Goal: Communication & Community: Answer question/provide support

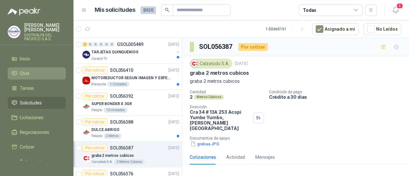
click at [49, 74] on li "Chat" at bounding box center [36, 73] width 50 height 7
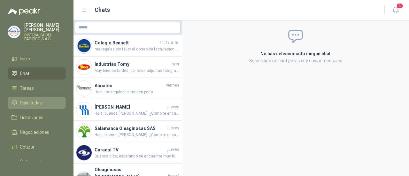
click at [45, 103] on li "Solicitudes" at bounding box center [36, 102] width 50 height 7
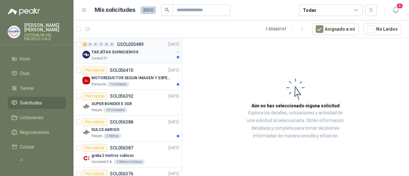
click at [136, 57] on div "Caracol TV" at bounding box center [132, 58] width 83 height 5
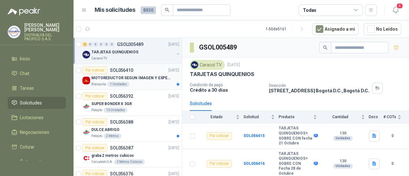
click at [129, 73] on div "Por cotizar SOL056410" at bounding box center [107, 70] width 51 height 8
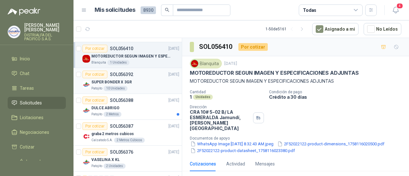
scroll to position [32, 0]
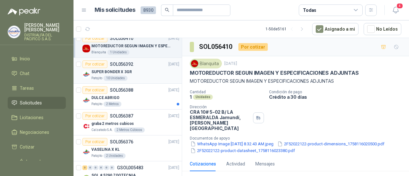
click at [154, 79] on div "Patojito 10 Unidades" at bounding box center [135, 78] width 88 height 5
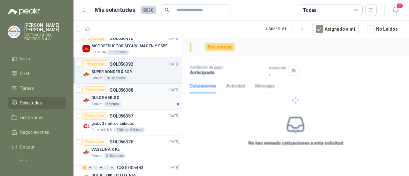
click at [149, 104] on div "Patojito 2 Metros" at bounding box center [135, 104] width 88 height 5
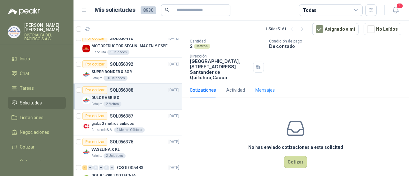
scroll to position [48, 0]
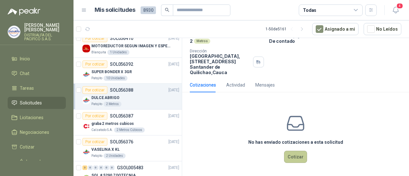
click at [287, 153] on button "Cotizar" at bounding box center [295, 157] width 23 height 12
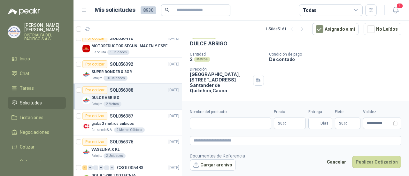
scroll to position [43, 0]
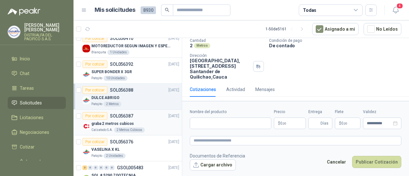
click at [153, 115] on div "Por cotizar SOL056387 17/09/25" at bounding box center [130, 116] width 97 height 8
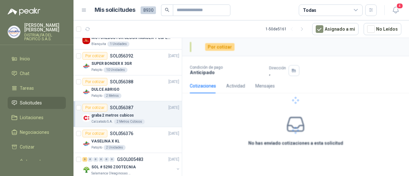
scroll to position [64, 0]
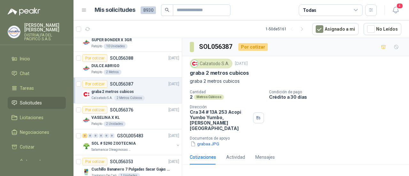
click at [153, 115] on div "VASELINA X KL" at bounding box center [135, 118] width 88 height 8
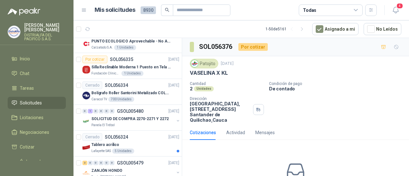
scroll to position [383, 0]
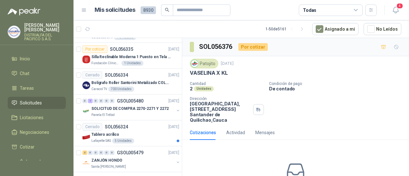
click at [153, 115] on div "Panela El Trébol" at bounding box center [132, 114] width 83 height 5
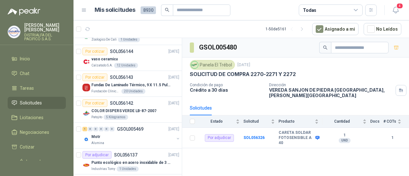
scroll to position [830, 0]
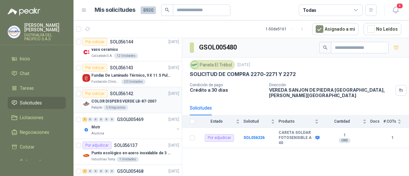
click at [153, 105] on div "Patojito 5 Kilogramos" at bounding box center [135, 107] width 88 height 5
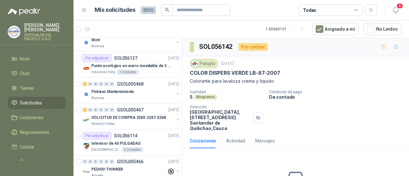
scroll to position [926, 0]
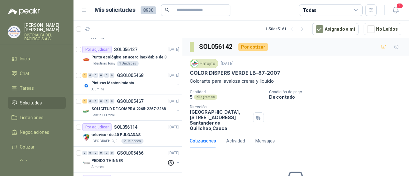
click at [153, 106] on p "SOLICITUD DE COMPRA 2265-2267-2268" at bounding box center [128, 109] width 74 height 6
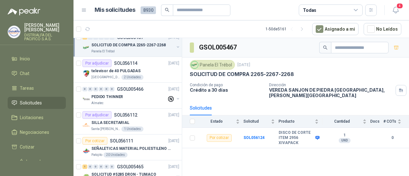
scroll to position [1022, 0]
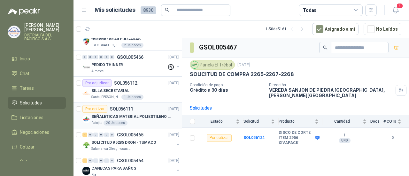
click at [153, 120] on div "Patojito 20 Unidades" at bounding box center [135, 122] width 88 height 5
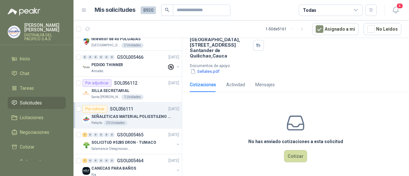
scroll to position [79, 0]
click at [292, 157] on button "Cotizar" at bounding box center [295, 156] width 23 height 12
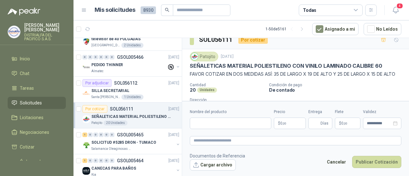
scroll to position [0, 0]
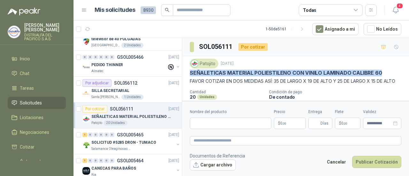
drag, startPoint x: 189, startPoint y: 71, endPoint x: 380, endPoint y: 69, distance: 191.0
click at [380, 69] on div "Patojito 16 sept, 2025 SEÑALETICAS MATERIAL POLIESTILENO CON VINILO LAMINADO CA…" at bounding box center [295, 103] width 227 height 94
copy p "SEÑALETICAS MATERIAL POLIESTILENO CON VINILO LAMINADO CALIBRE 60"
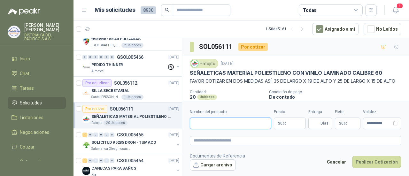
click at [234, 126] on input "Nombre del producto" at bounding box center [230, 123] width 81 height 11
type input "*"
type input "**********"
click at [284, 125] on span ",00" at bounding box center [284, 124] width 4 height 4
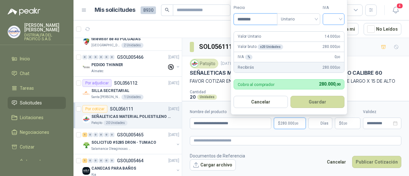
type input "********"
click at [331, 16] on input "search" at bounding box center [333, 19] width 14 height 10
click at [335, 36] on div "19%" at bounding box center [335, 33] width 12 height 7
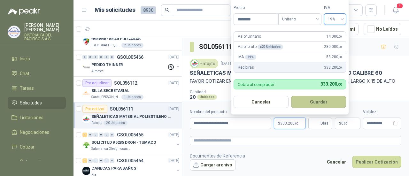
click at [318, 102] on button "Guardar" at bounding box center [318, 102] width 55 height 12
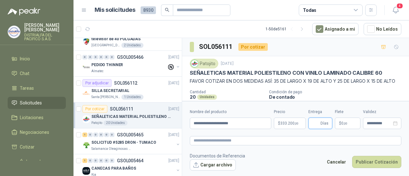
click at [314, 122] on input "Entrega" at bounding box center [315, 123] width 7 height 11
type input "*"
click at [319, 94] on p "Condición de pago" at bounding box center [337, 92] width 137 height 4
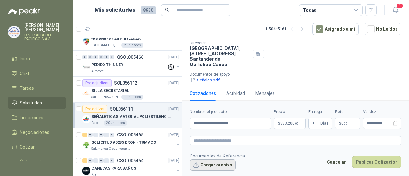
click at [215, 167] on button "Cargar archivo" at bounding box center [213, 164] width 46 height 11
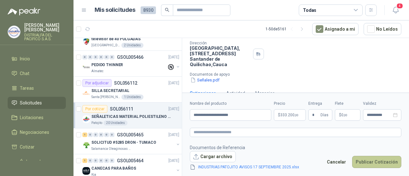
click at [371, 164] on button "Publicar Cotización" at bounding box center [376, 162] width 49 height 12
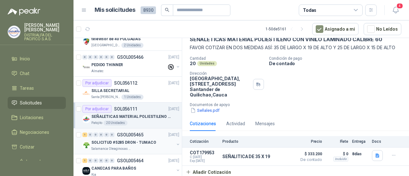
scroll to position [1054, 0]
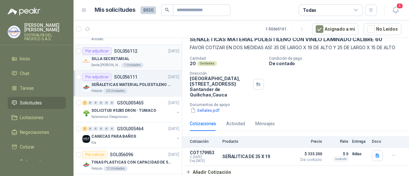
click at [165, 63] on div "Santa Anita Napoles 1 Unidades" at bounding box center [135, 65] width 88 height 5
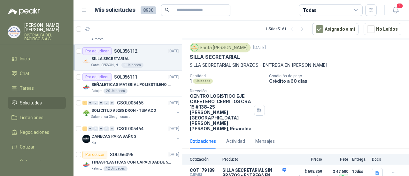
scroll to position [25, 0]
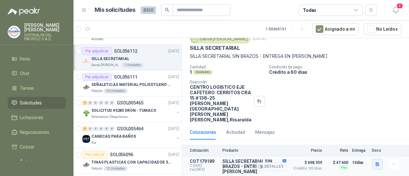
click at [375, 162] on icon "button" at bounding box center [377, 164] width 5 height 5
click at [363, 137] on button "image.png" at bounding box center [359, 138] width 28 height 7
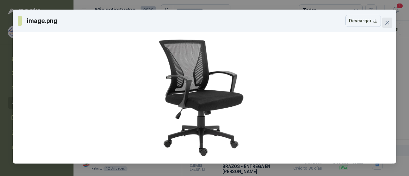
click at [386, 22] on icon "close" at bounding box center [387, 23] width 4 height 4
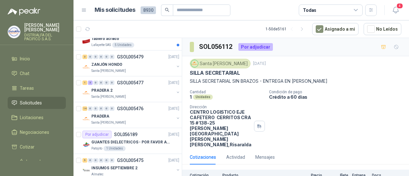
scroll to position [351, 0]
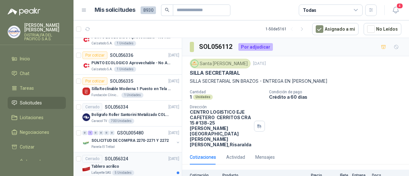
click at [124, 170] on div "5 Unidades" at bounding box center [123, 172] width 22 height 5
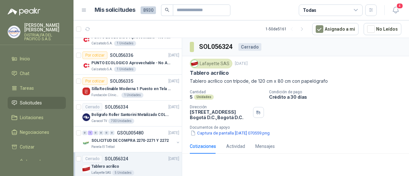
click at [222, 63] on div "Lafayette SAS" at bounding box center [211, 64] width 42 height 10
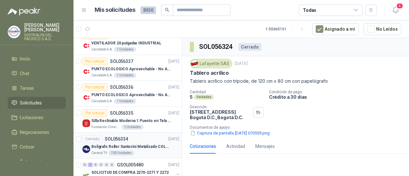
click at [142, 100] on div "Calzatodo S.A. 1 Unidades" at bounding box center [135, 101] width 88 height 5
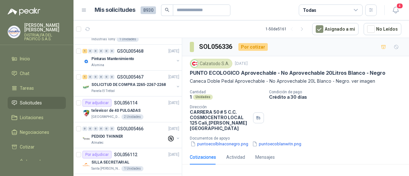
scroll to position [894, 0]
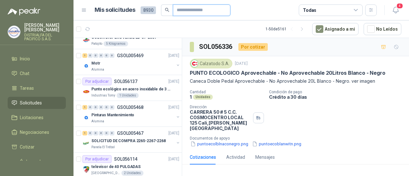
click at [184, 11] on input "text" at bounding box center [199, 10] width 45 height 11
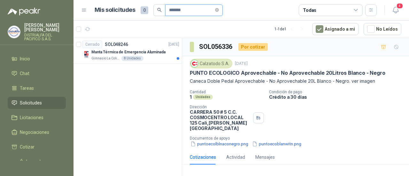
scroll to position [0, 0]
type input "*******"
click at [148, 60] on div "Gimnasio La Colina 8 Unidades" at bounding box center [135, 58] width 88 height 5
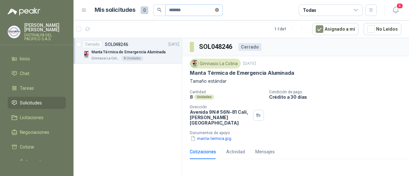
click at [219, 12] on span at bounding box center [217, 10] width 4 height 6
click at [338, 14] on div "Todas" at bounding box center [331, 9] width 64 height 11
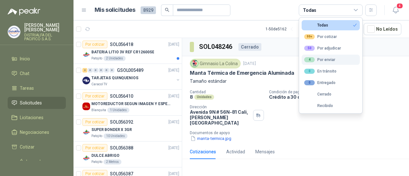
click at [326, 60] on div "4 Por enviar" at bounding box center [319, 59] width 31 height 5
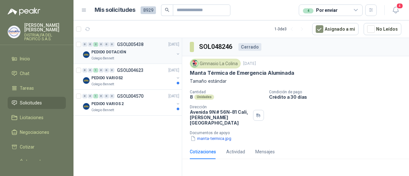
click at [160, 53] on div "PEDIDO DOTACIÓN" at bounding box center [132, 52] width 83 height 8
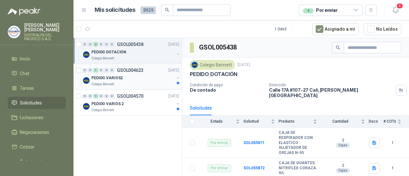
click at [123, 81] on div "PEDIDO VARIOS2" at bounding box center [132, 78] width 83 height 8
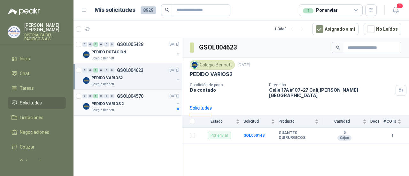
click at [160, 96] on div "0 0 1 0 0 0 GSOL004570 23/07/25" at bounding box center [131, 96] width 98 height 8
click at [155, 78] on div "PEDIDO VARIOS2" at bounding box center [132, 78] width 83 height 8
click at [153, 58] on div "Colegio Bennett" at bounding box center [132, 58] width 83 height 5
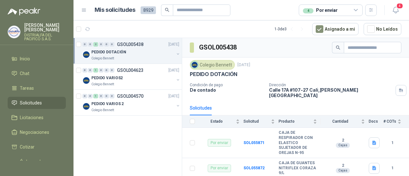
click at [355, 9] on icon at bounding box center [356, 10] width 6 height 6
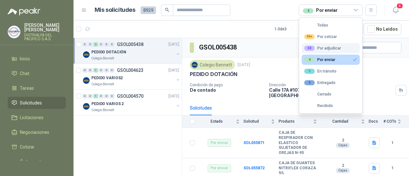
click at [333, 48] on div "50 Por adjudicar" at bounding box center [322, 48] width 37 height 5
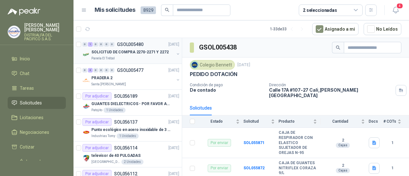
click at [147, 56] on div "Panela El Trébol" at bounding box center [132, 58] width 83 height 5
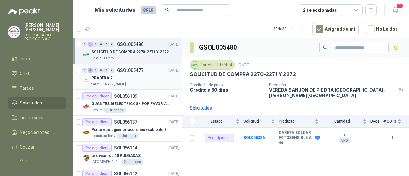
click at [152, 77] on div "PRADERA 2" at bounding box center [132, 78] width 83 height 8
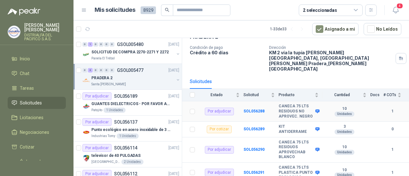
scroll to position [40, 0]
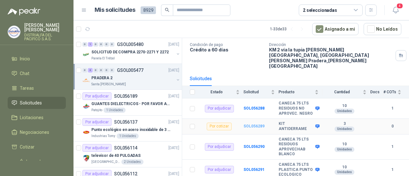
click at [257, 124] on b "SOL056289" at bounding box center [253, 126] width 21 height 4
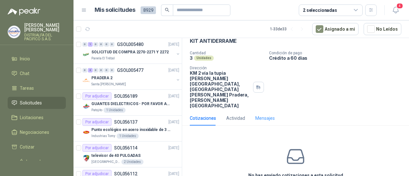
scroll to position [49, 0]
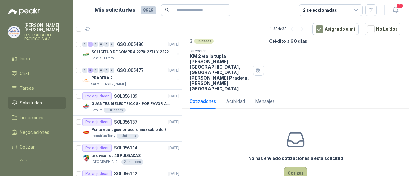
click at [289, 167] on button "Cotizar" at bounding box center [295, 173] width 23 height 12
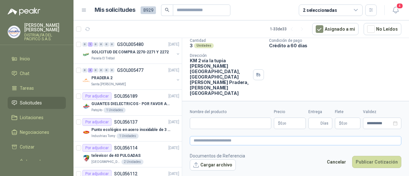
scroll to position [44, 0]
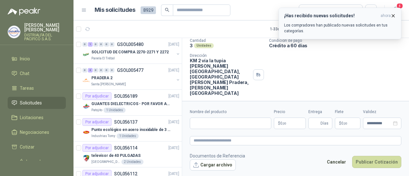
click at [308, 21] on div "¡Has recibido nuevas solicitudes! ahora Los compradores han publicado nuevas so…" at bounding box center [340, 23] width 112 height 21
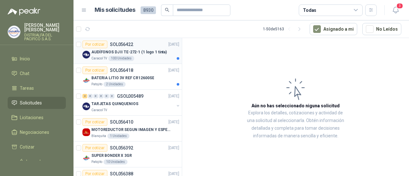
click at [142, 52] on p "AUDÍFONOS DJ II TE-272-1 (1 logo 1 tinta)" at bounding box center [128, 52] width 75 height 6
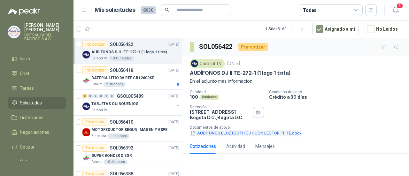
click at [295, 132] on button "AUDÍFONOS BLUETOOTH DJ II CON LECTOR TF TE.docx" at bounding box center [246, 133] width 112 height 7
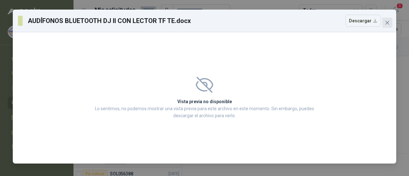
click at [388, 21] on icon "close" at bounding box center [387, 22] width 5 height 5
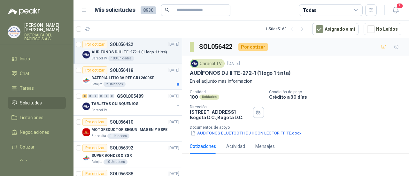
click at [107, 76] on p "BATERIA LITIO 3V REF CR12600SE" at bounding box center [122, 78] width 63 height 6
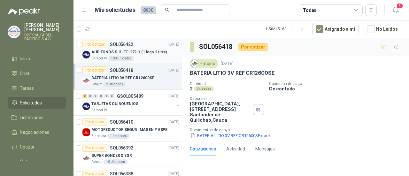
click at [145, 50] on p "AUDÍFONOS DJ II TE-272-1 (1 logo 1 tinta)" at bounding box center [128, 52] width 75 height 6
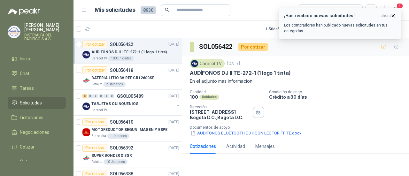
click at [350, 13] on h3 "¡Has recibido nuevas solicitudes!" at bounding box center [331, 15] width 94 height 5
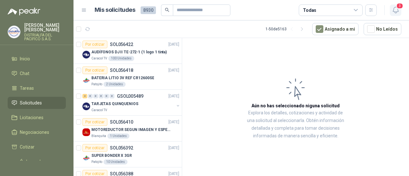
click at [397, 6] on span "3" at bounding box center [399, 6] width 7 height 6
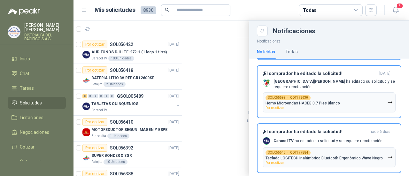
scroll to position [72, 0]
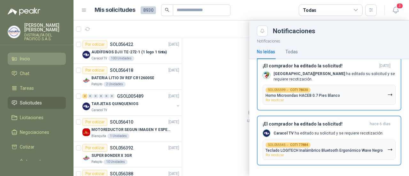
click at [42, 57] on li "Inicio" at bounding box center [36, 58] width 50 height 7
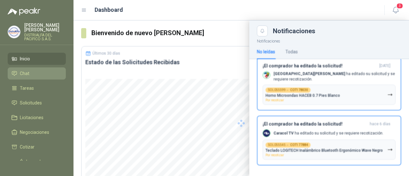
click at [52, 73] on li "Chat" at bounding box center [36, 73] width 50 height 7
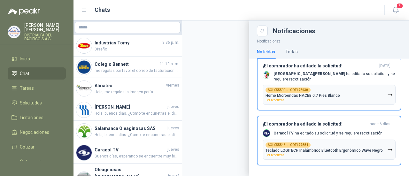
click at [128, 49] on div at bounding box center [240, 98] width 335 height 156
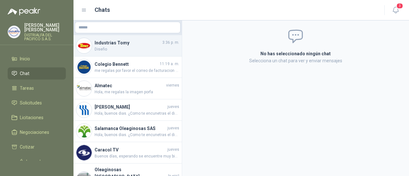
click at [120, 47] on span "Diseño" at bounding box center [137, 49] width 85 height 6
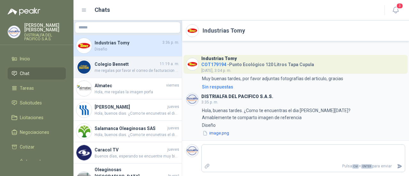
click at [115, 73] on span "me regalas por favor el correo de facturacion electronica y el de notificacione…" at bounding box center [137, 71] width 85 height 6
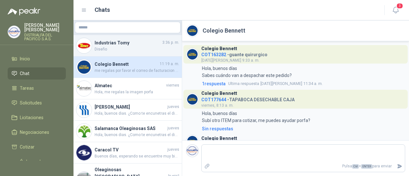
scroll to position [149, 0]
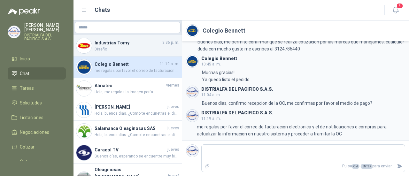
click at [128, 51] on span "Diseño" at bounding box center [137, 49] width 85 height 6
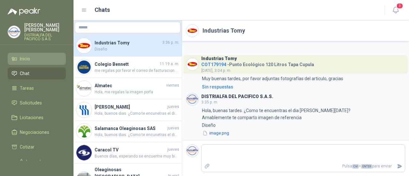
click at [58, 57] on link "Inicio" at bounding box center [37, 59] width 58 height 12
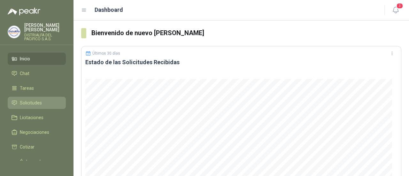
click at [33, 104] on span "Solicitudes" at bounding box center [31, 102] width 22 height 7
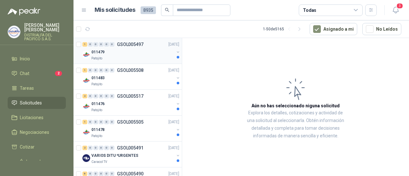
click at [141, 50] on div "011479" at bounding box center [132, 52] width 83 height 8
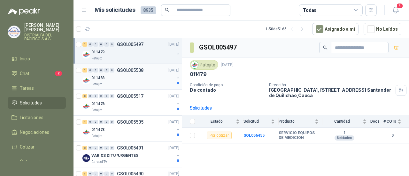
click at [138, 80] on div "011483" at bounding box center [132, 78] width 83 height 8
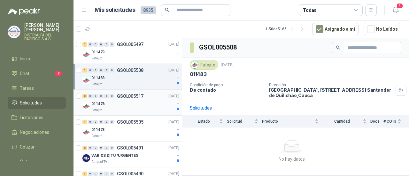
click at [109, 103] on div "011476" at bounding box center [132, 104] width 83 height 8
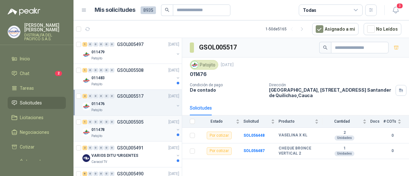
click at [137, 132] on div "011478" at bounding box center [132, 130] width 83 height 8
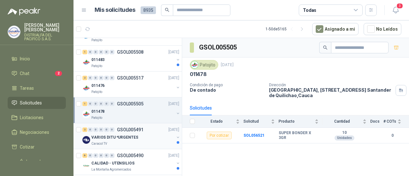
scroll to position [32, 0]
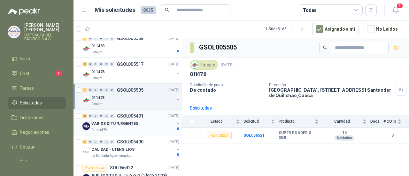
click at [128, 125] on p "VARIOS DITU *URGENTES" at bounding box center [114, 124] width 47 height 6
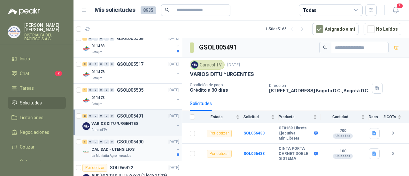
click at [134, 148] on div "CALIDAD - UTENSILIOS" at bounding box center [132, 150] width 83 height 8
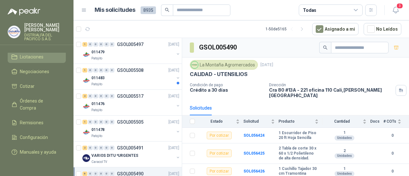
click at [41, 56] on span "Licitaciones" at bounding box center [32, 56] width 24 height 7
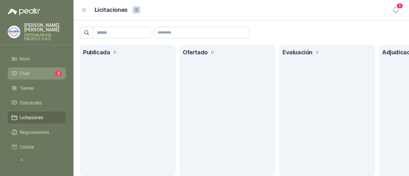
click at [35, 73] on li "Chat 2" at bounding box center [36, 73] width 50 height 7
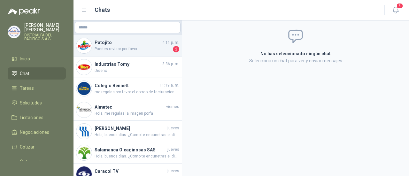
click at [137, 49] on span "Puedes revisar por favor" at bounding box center [133, 49] width 77 height 6
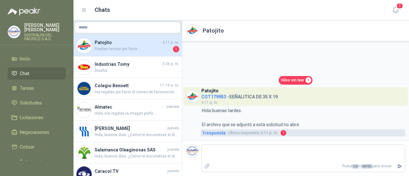
click at [219, 135] on span "1 respuesta" at bounding box center [214, 132] width 24 height 7
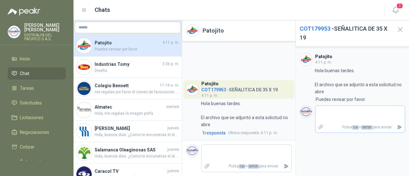
click at [342, 112] on textarea at bounding box center [360, 114] width 90 height 15
click at [236, 156] on textarea at bounding box center [247, 153] width 90 height 15
type textarea "*"
type textarea "**"
type textarea "***"
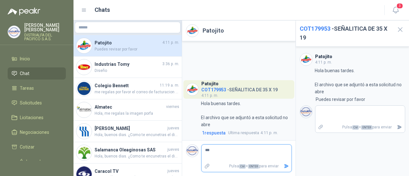
type textarea "**"
type textarea "*"
type textarea "**"
type textarea "***"
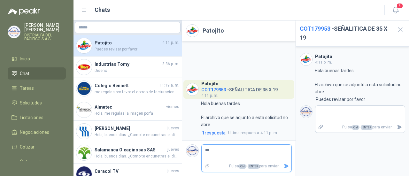
type textarea "****"
type textarea "*****"
type textarea "*******"
type textarea "********"
type textarea "*********"
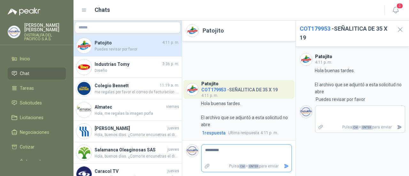
type textarea "**********"
type textarea "*********"
type textarea "********"
type textarea "*******"
type textarea "*****"
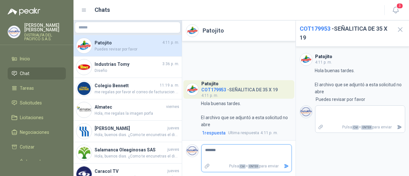
type textarea "********"
type textarea "*********"
type textarea "**********"
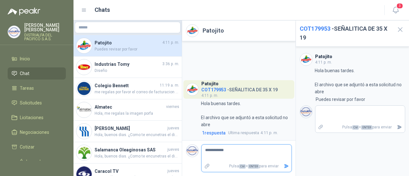
type textarea "**********"
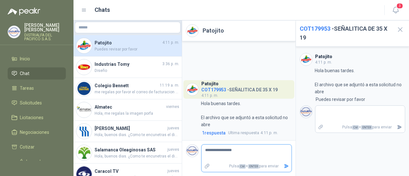
type textarea "**********"
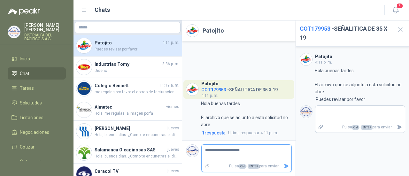
type textarea "**********"
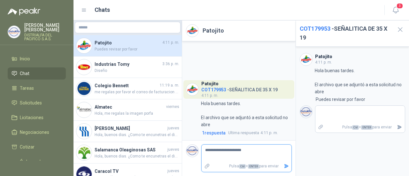
type textarea "**********"
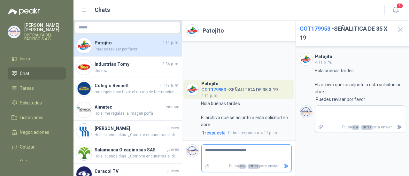
type textarea "**********"
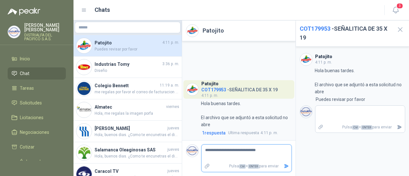
type textarea "**********"
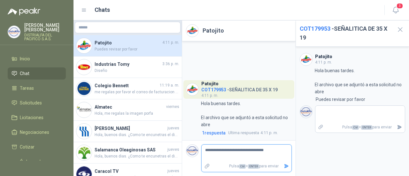
type textarea "**********"
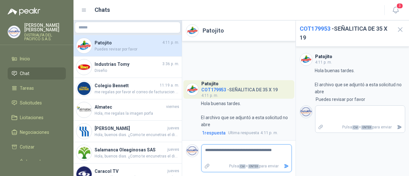
type textarea "**********"
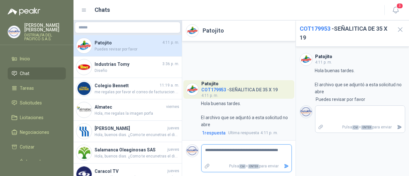
type textarea "**********"
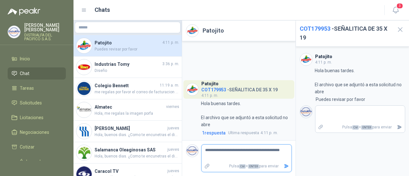
type textarea "**********"
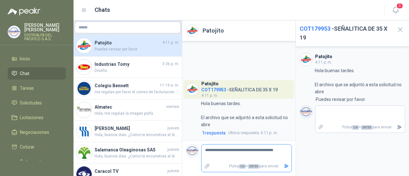
type textarea "**********"
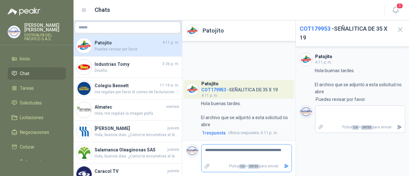
type textarea "**********"
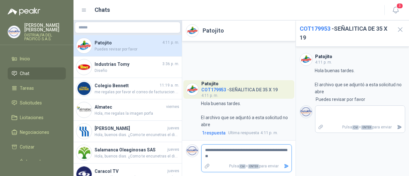
type textarea "**********"
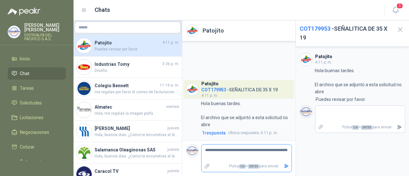
type textarea "**********"
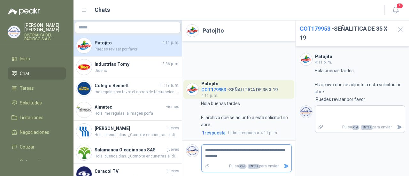
type textarea "**********"
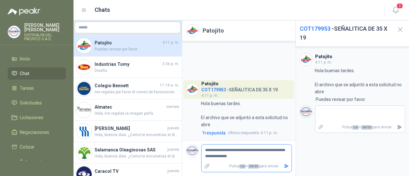
type textarea "**********"
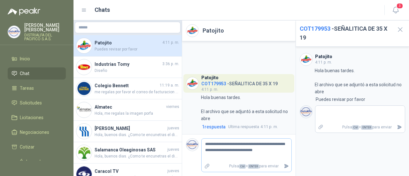
click at [201, 167] on div "**********" at bounding box center [239, 155] width 106 height 34
click at [205, 168] on icon "Adjuntar archivos" at bounding box center [207, 166] width 6 height 6
click at [0, 0] on input "file" at bounding box center [0, 0] width 0 height 0
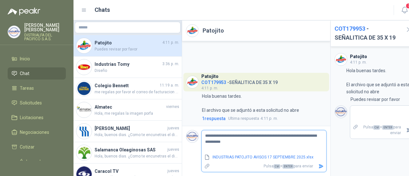
click at [321, 168] on div "**********" at bounding box center [263, 151] width 125 height 42
click at [320, 167] on icon "Enviar" at bounding box center [321, 166] width 4 height 4
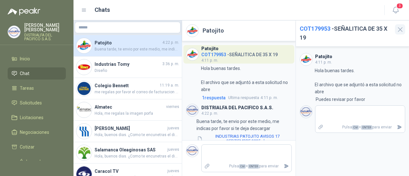
click at [400, 26] on icon "button" at bounding box center [400, 30] width 8 height 8
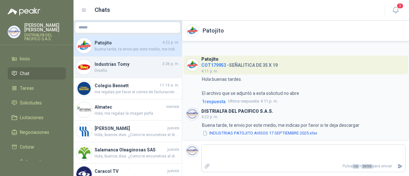
click at [140, 68] on span "Diseño" at bounding box center [137, 71] width 85 height 6
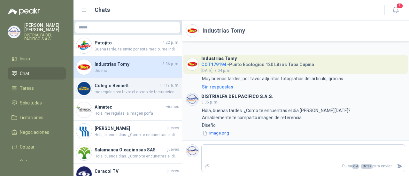
click at [134, 83] on h4 "Colegio Bennett" at bounding box center [127, 85] width 64 height 7
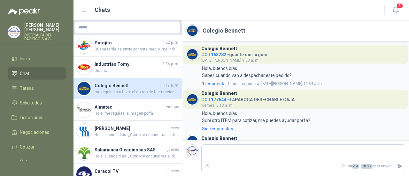
scroll to position [149, 0]
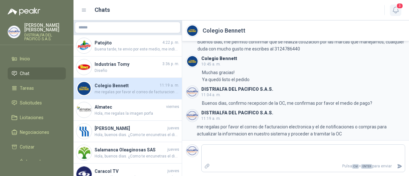
click at [393, 5] on button "3" at bounding box center [395, 9] width 11 height 11
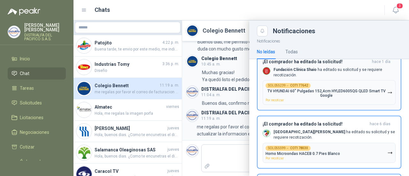
scroll to position [0, 0]
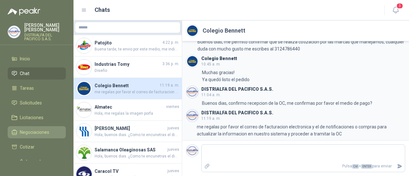
scroll to position [64, 0]
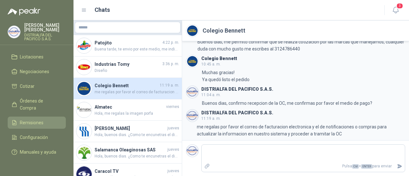
click at [36, 120] on span "Remisiones" at bounding box center [32, 122] width 24 height 7
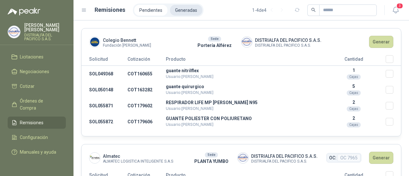
click at [188, 9] on li "Generadas" at bounding box center [186, 10] width 32 height 11
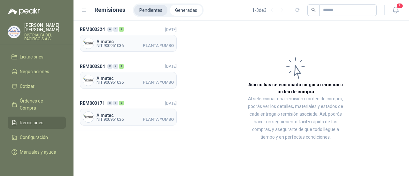
click at [147, 11] on li "Pendientes" at bounding box center [150, 10] width 33 height 11
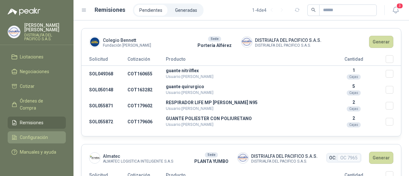
click at [48, 134] on li "Configuración" at bounding box center [36, 137] width 50 height 7
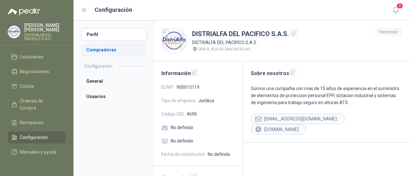
click at [104, 52] on li "Compradores" at bounding box center [114, 49] width 66 height 13
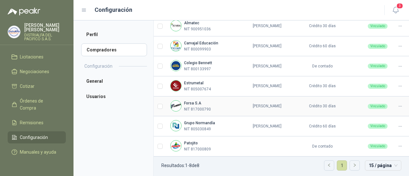
scroll to position [99, 0]
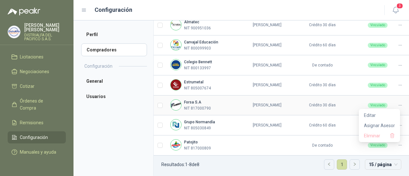
click at [397, 105] on div at bounding box center [400, 105] width 10 height 6
click at [380, 115] on span "Editar" at bounding box center [379, 115] width 31 height 7
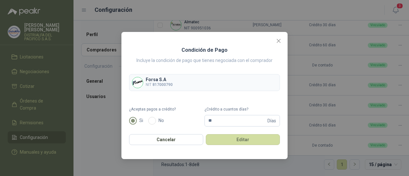
click at [280, 41] on icon "close" at bounding box center [278, 40] width 5 height 5
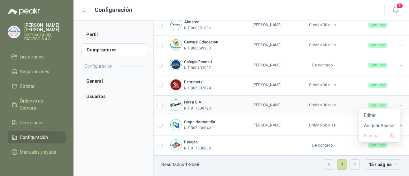
click at [398, 105] on icon at bounding box center [400, 105] width 5 height 5
click at [380, 123] on span "Asignar Asesor" at bounding box center [379, 125] width 31 height 7
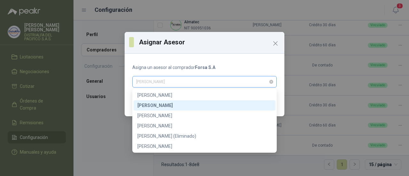
drag, startPoint x: 214, startPoint y: 80, endPoint x: 153, endPoint y: 85, distance: 61.2
click at [153, 85] on span "[PERSON_NAME]" at bounding box center [204, 82] width 137 height 10
click at [167, 124] on div "[PERSON_NAME]" at bounding box center [204, 125] width 134 height 7
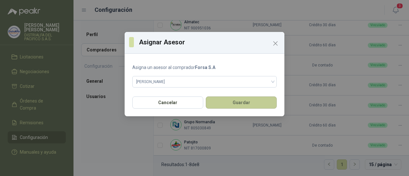
click at [233, 101] on button "Guardar" at bounding box center [241, 102] width 71 height 12
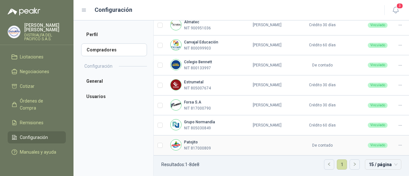
click at [398, 146] on icon at bounding box center [400, 145] width 5 height 5
click at [388, 124] on span "Asignar Asesor" at bounding box center [379, 123] width 31 height 7
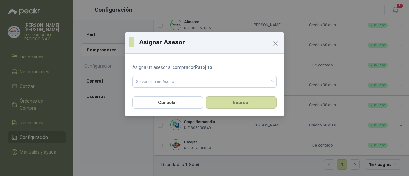
click at [166, 75] on form "Asigna un asesor al comprador Patojito Selecciona un Asesor" at bounding box center [204, 76] width 144 height 24
click at [165, 80] on input "search" at bounding box center [204, 81] width 137 height 10
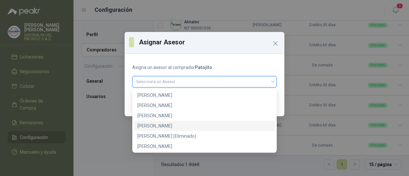
click at [173, 127] on div "[PERSON_NAME]" at bounding box center [204, 125] width 134 height 7
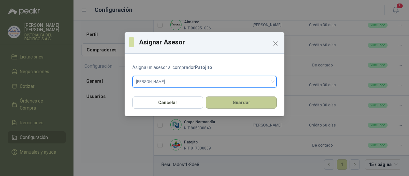
click at [252, 102] on button "Guardar" at bounding box center [241, 102] width 71 height 12
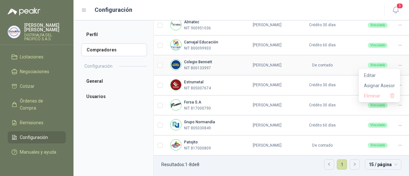
click at [398, 64] on icon at bounding box center [400, 65] width 5 height 5
click at [380, 86] on span "Asignar Asesor" at bounding box center [379, 85] width 31 height 7
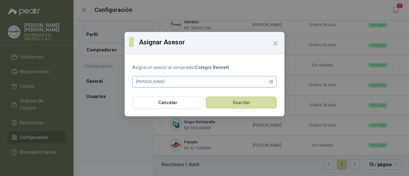
click at [188, 83] on span "viviana mosquera" at bounding box center [204, 82] width 137 height 10
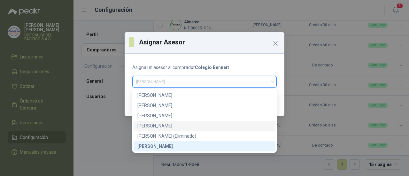
click at [154, 124] on div "LAURA GONZALEZ CRUZ" at bounding box center [204, 125] width 134 height 7
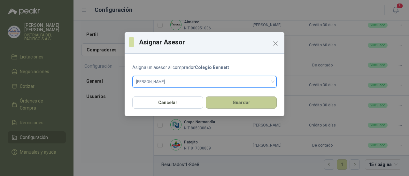
click at [253, 101] on button "Guardar" at bounding box center [241, 102] width 71 height 12
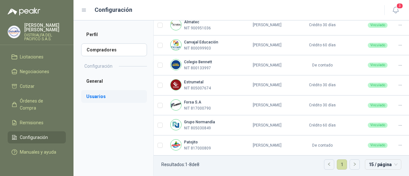
click at [94, 95] on li "Usuarios" at bounding box center [114, 96] width 66 height 13
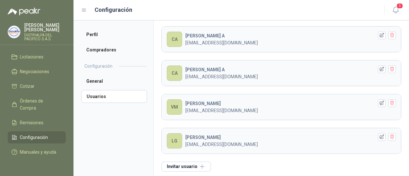
scroll to position [129, 0]
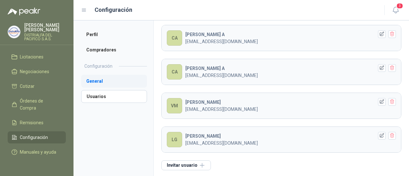
click at [116, 84] on li "General" at bounding box center [114, 81] width 66 height 13
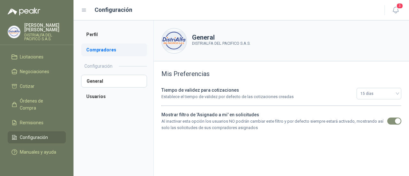
click at [118, 56] on li "Compradores" at bounding box center [114, 49] width 66 height 13
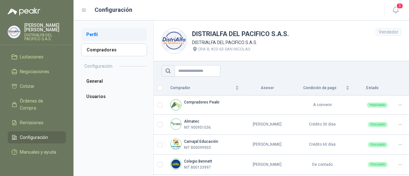
click at [120, 38] on li "Perfil" at bounding box center [114, 34] width 66 height 13
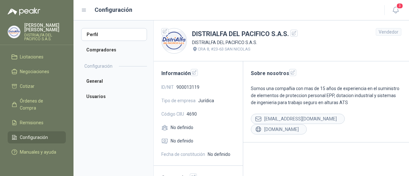
scroll to position [67, 0]
click at [50, 119] on li "Remisiones" at bounding box center [36, 122] width 50 height 7
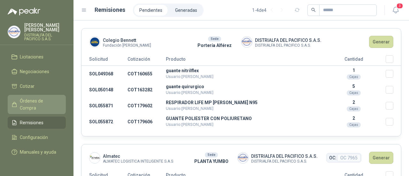
click at [49, 99] on span "Órdenes de Compra" at bounding box center [40, 104] width 40 height 14
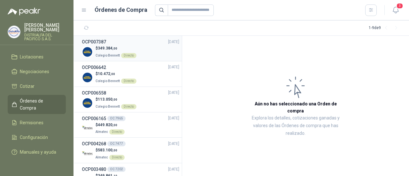
click at [101, 47] on span "349.384 ,00" at bounding box center [107, 48] width 19 height 4
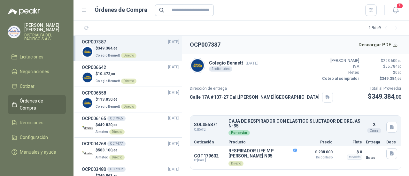
scroll to position [35, 0]
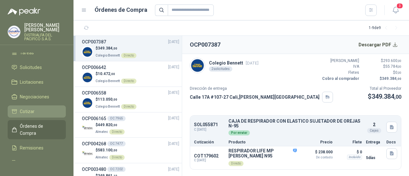
click at [43, 111] on li "Cotizar" at bounding box center [36, 111] width 50 height 7
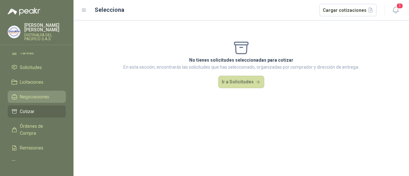
click at [46, 92] on link "Negociaciones" at bounding box center [37, 97] width 58 height 12
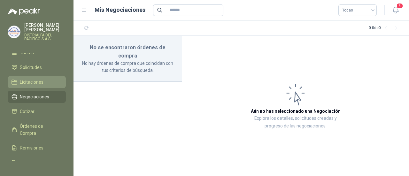
click at [49, 81] on li "Licitaciones" at bounding box center [36, 82] width 50 height 7
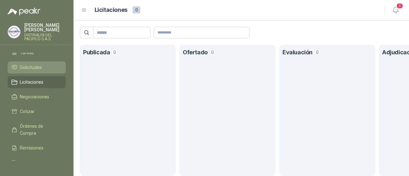
click at [49, 71] on link "Solicitudes" at bounding box center [37, 67] width 58 height 12
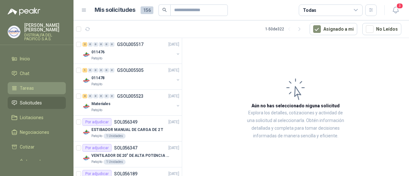
click at [43, 85] on li "Tareas" at bounding box center [36, 88] width 50 height 7
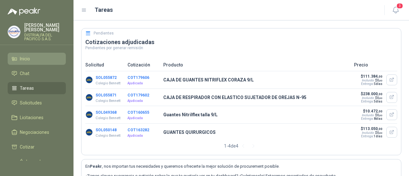
click at [31, 57] on li "Inicio" at bounding box center [36, 58] width 50 height 7
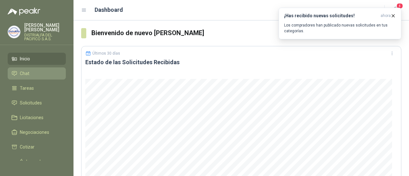
click at [33, 74] on li "Chat" at bounding box center [36, 73] width 50 height 7
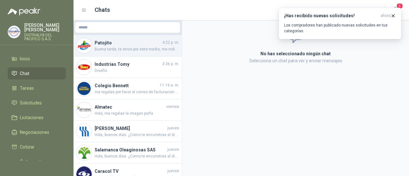
click at [149, 50] on span "Buena tarde, te envio por este medio, me indicas por favor si te deja descargar" at bounding box center [137, 49] width 85 height 6
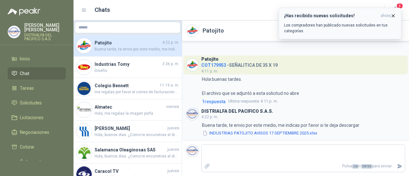
click at [316, 28] on p "Los compradores han publicado nuevas solicitudes en tus categorías." at bounding box center [340, 27] width 112 height 11
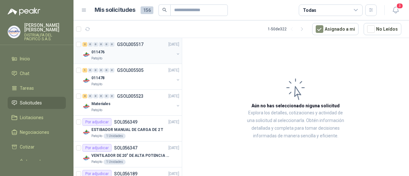
click at [140, 57] on div "Patojito" at bounding box center [132, 58] width 83 height 5
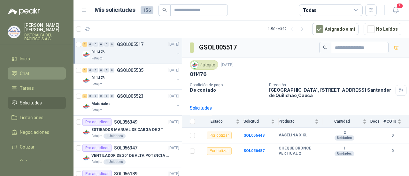
click at [33, 77] on li "Chat" at bounding box center [36, 73] width 50 height 7
